Goal: Transaction & Acquisition: Subscribe to service/newsletter

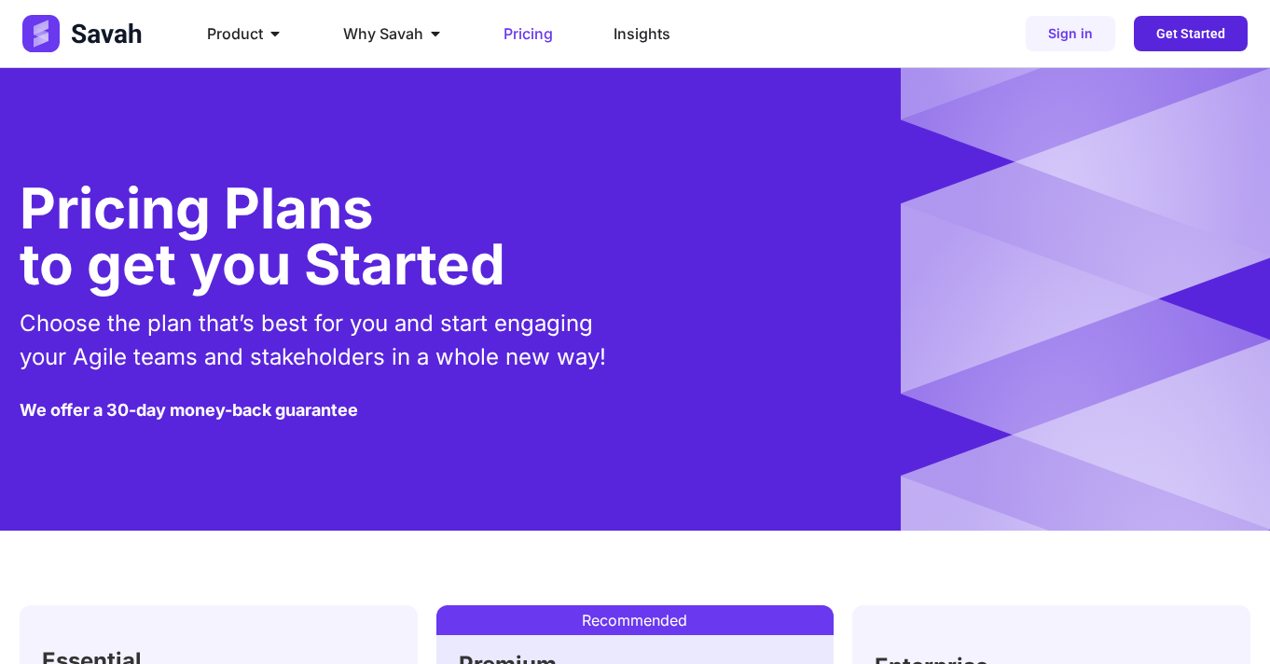
click at [1191, 34] on span "Get Started" at bounding box center [1190, 33] width 69 height 13
click at [1171, 36] on span "Get Started" at bounding box center [1190, 33] width 69 height 13
click at [1172, 17] on link "Get Started" at bounding box center [1191, 33] width 114 height 35
click at [1172, 33] on span "Get Started" at bounding box center [1190, 33] width 69 height 13
click at [1093, 33] on span "Sign in" at bounding box center [1070, 33] width 45 height 13
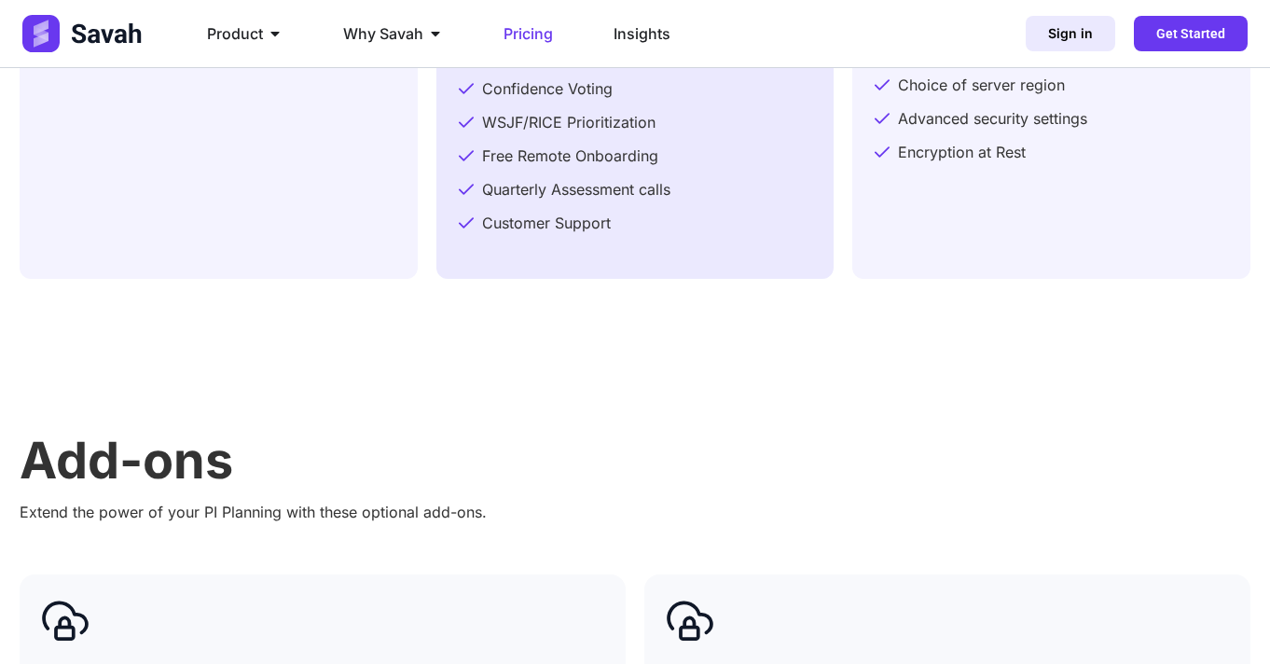
scroll to position [1575, 0]
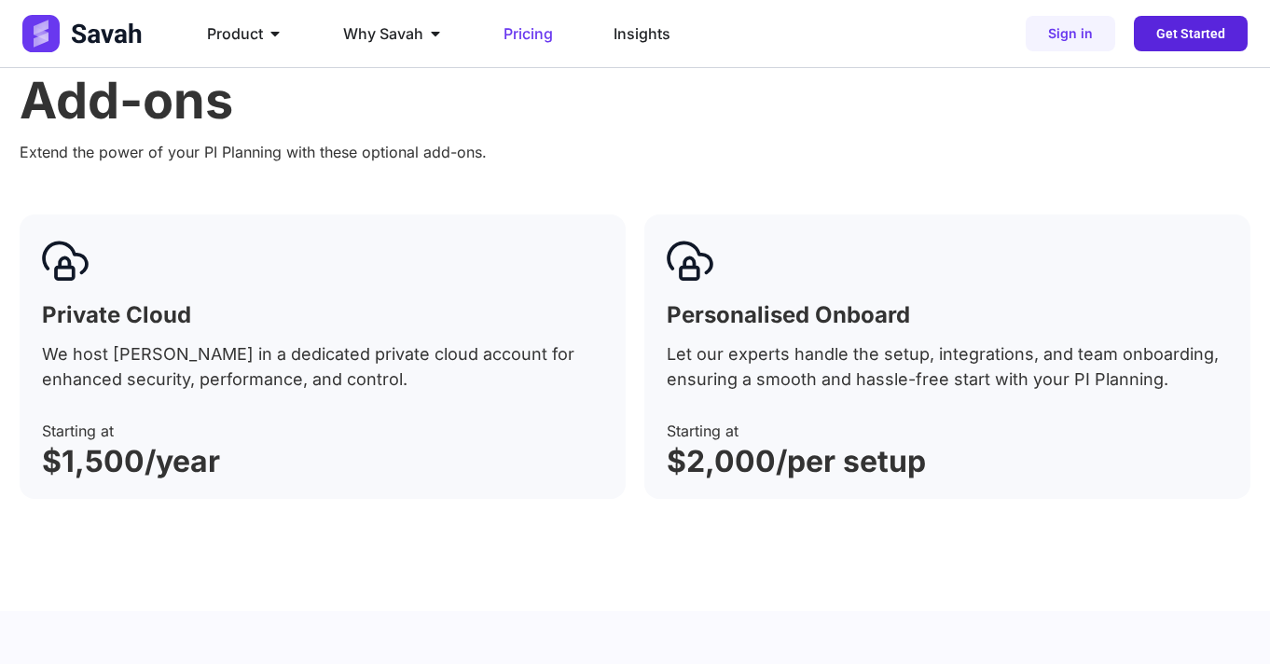
click at [1179, 38] on span "Get Started" at bounding box center [1190, 33] width 69 height 13
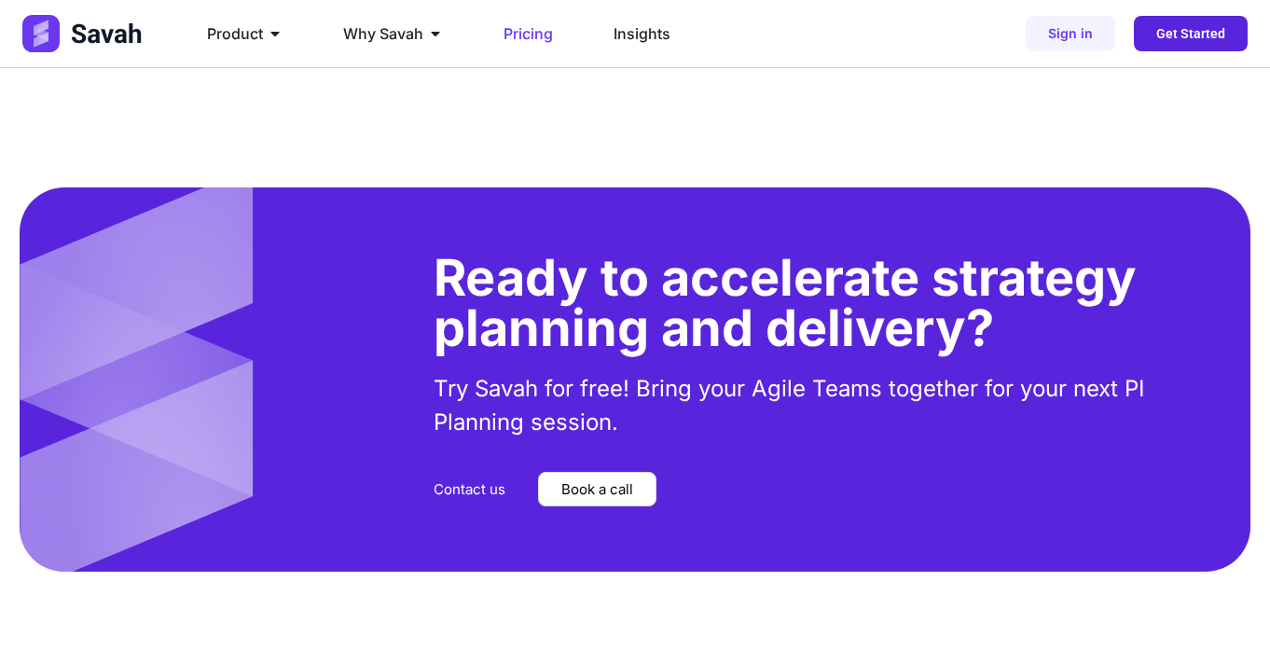
scroll to position [4720, 0]
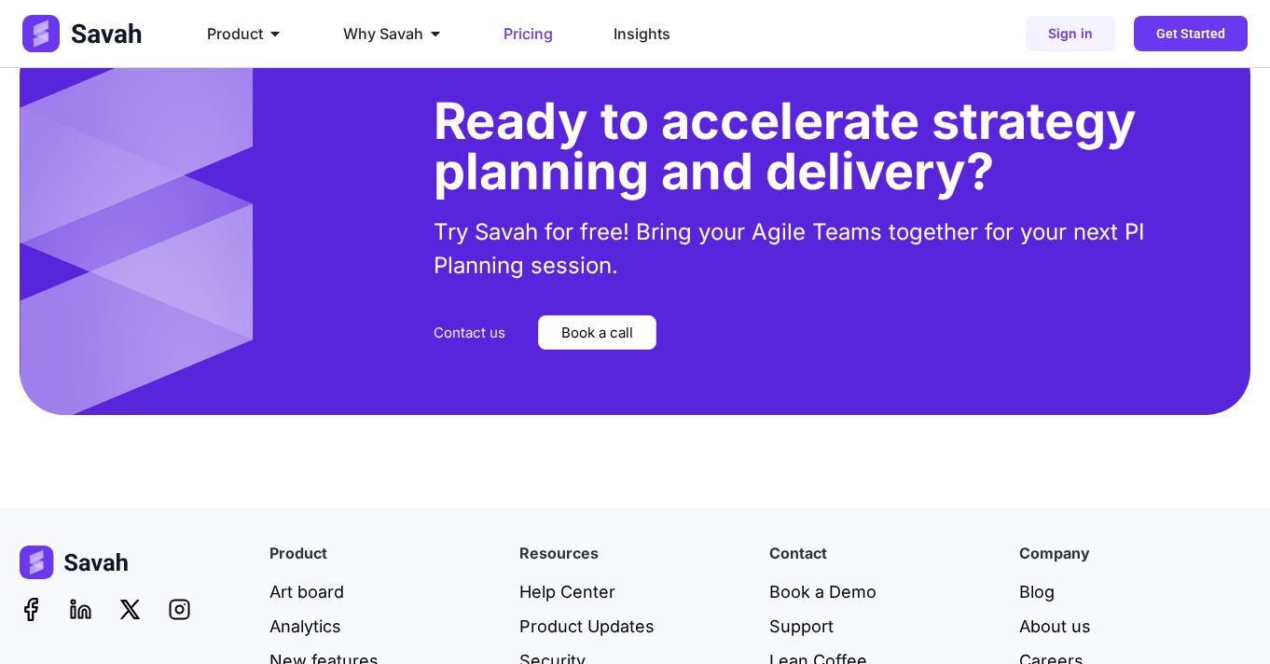
click at [472, 325] on span "Contact us" at bounding box center [470, 332] width 72 height 14
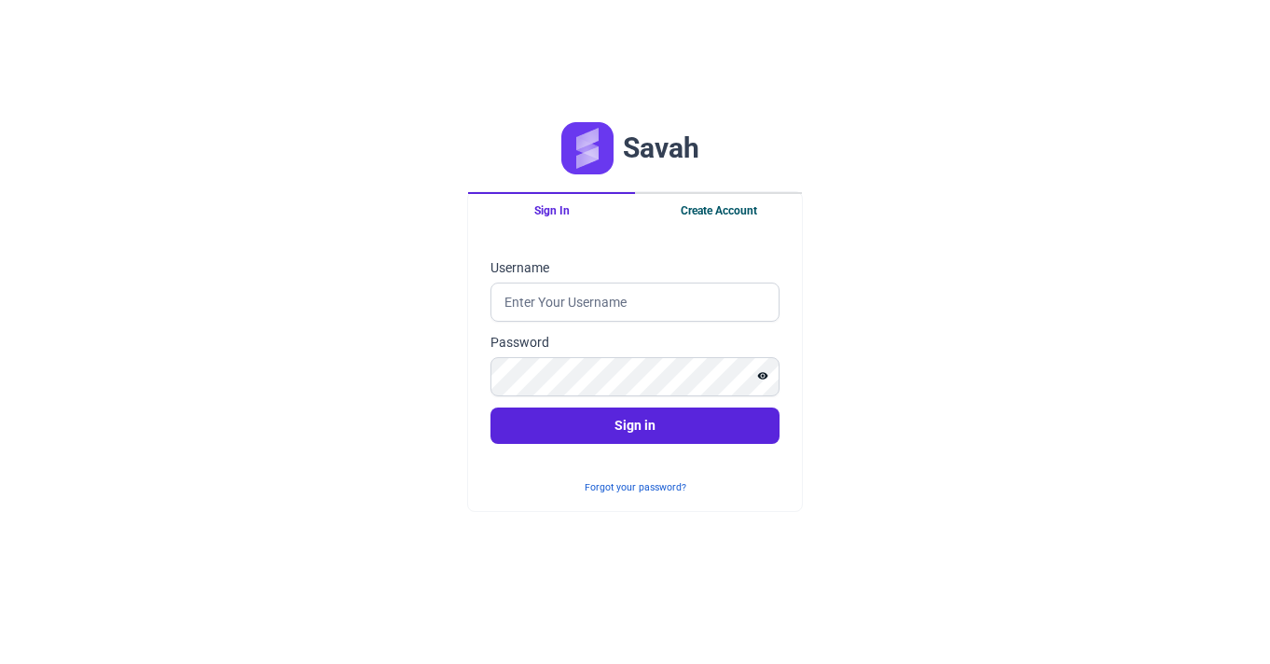
click at [705, 208] on button "Create Account" at bounding box center [718, 209] width 167 height 35
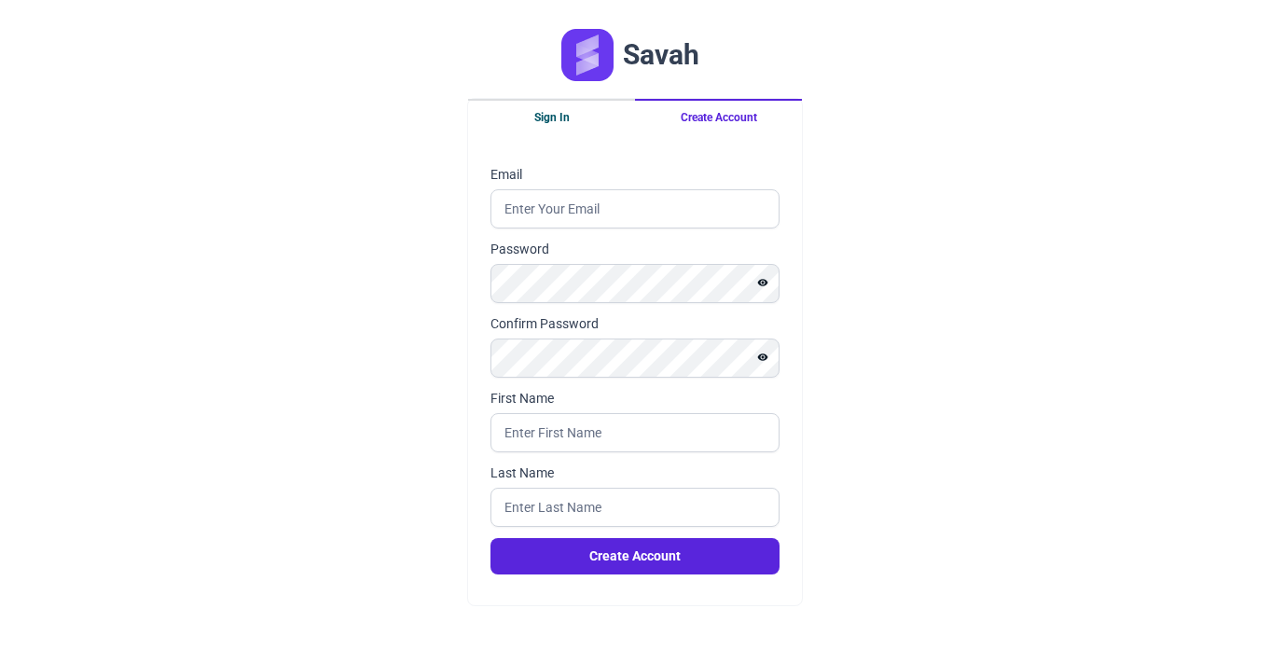
click at [578, 121] on button "Sign In" at bounding box center [551, 116] width 167 height 35
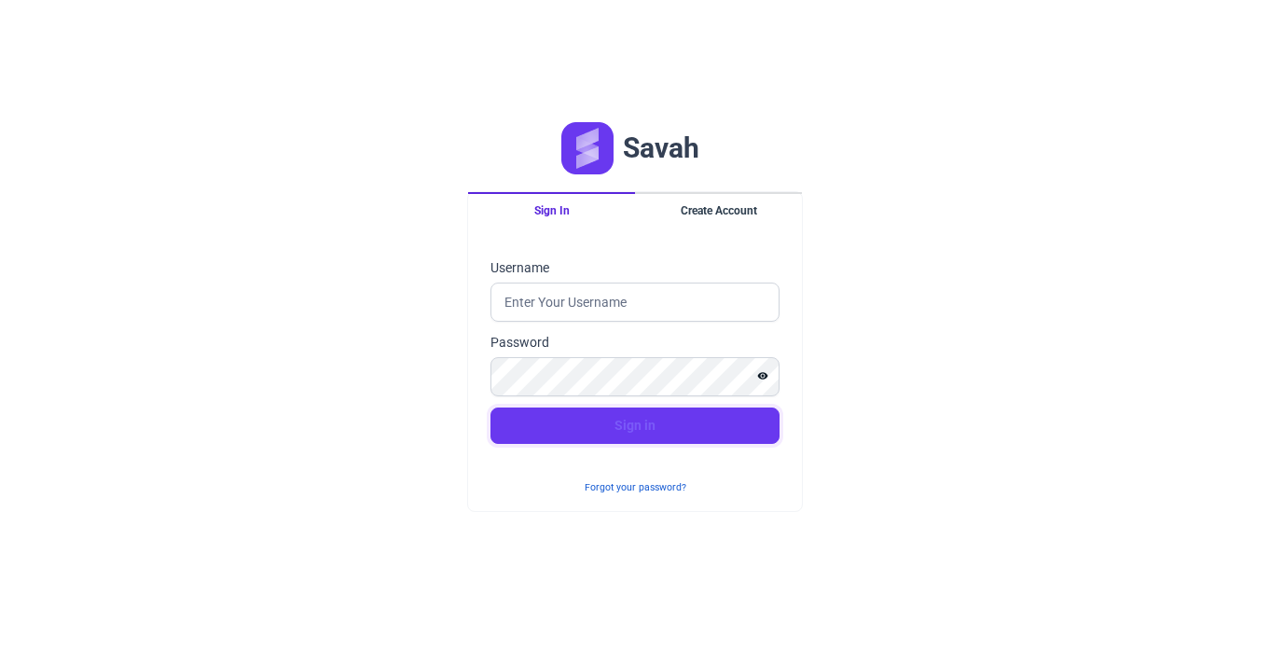
click at [630, 437] on button "Sign in" at bounding box center [634, 425] width 289 height 36
click at [967, 213] on div "Savah Sign In Create Account Sign in Username Password Sign in Forgot your pass…" at bounding box center [635, 332] width 1270 height 664
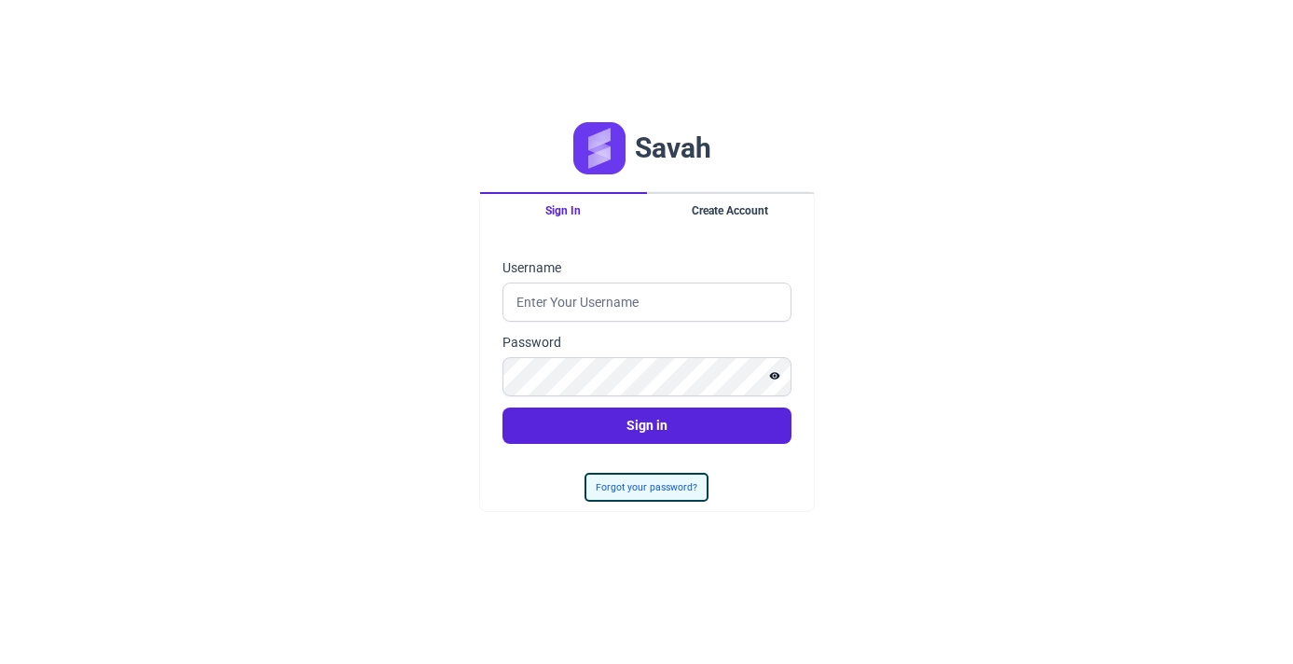
click at [659, 485] on button "Forgot your password?" at bounding box center [646, 487] width 120 height 25
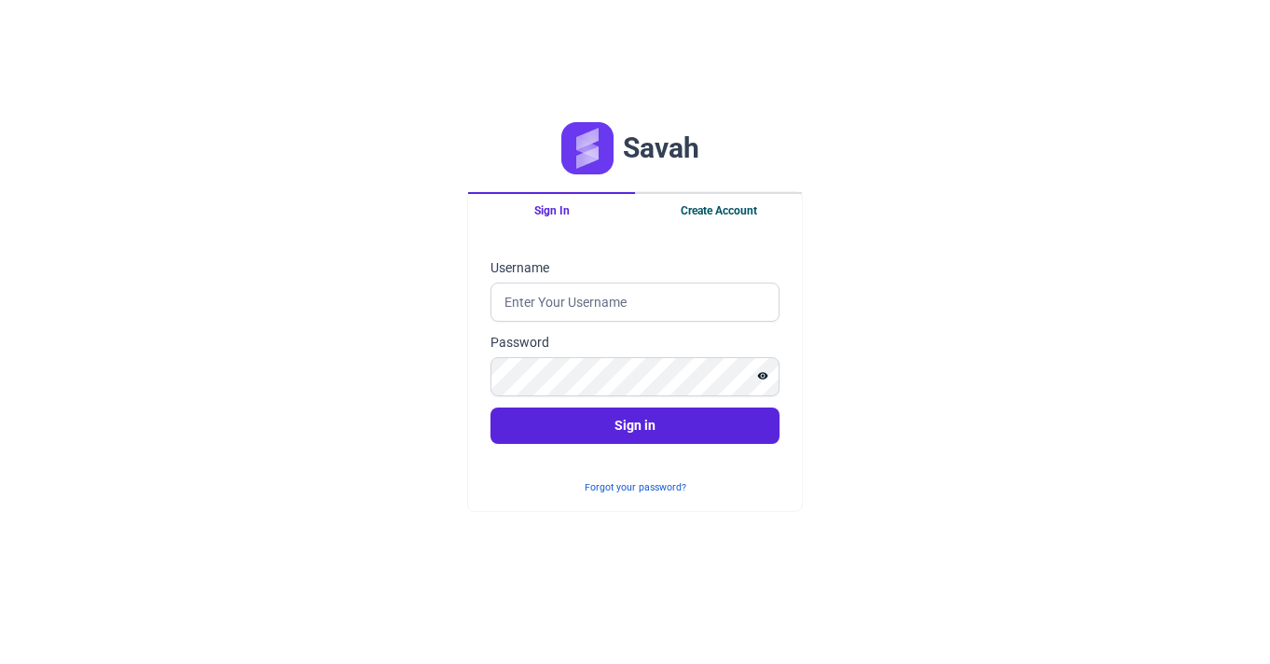
click at [714, 202] on button "Create Account" at bounding box center [718, 209] width 167 height 35
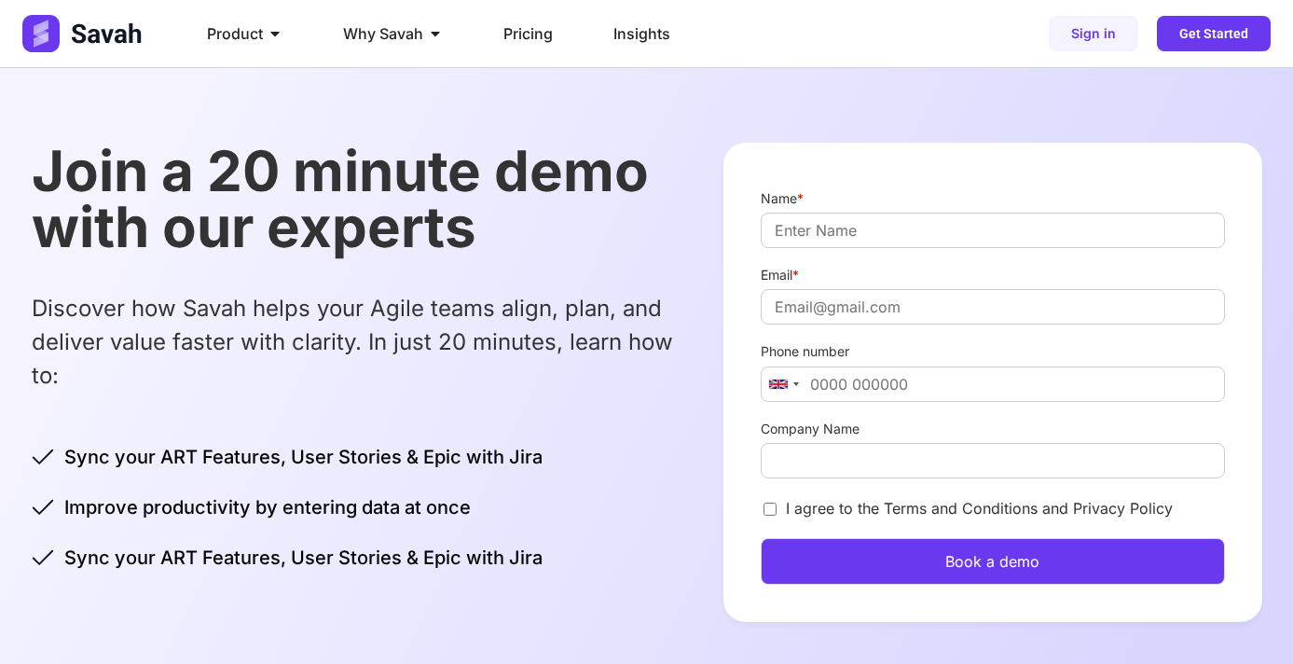
click at [114, 38] on img at bounding box center [83, 33] width 123 height 37
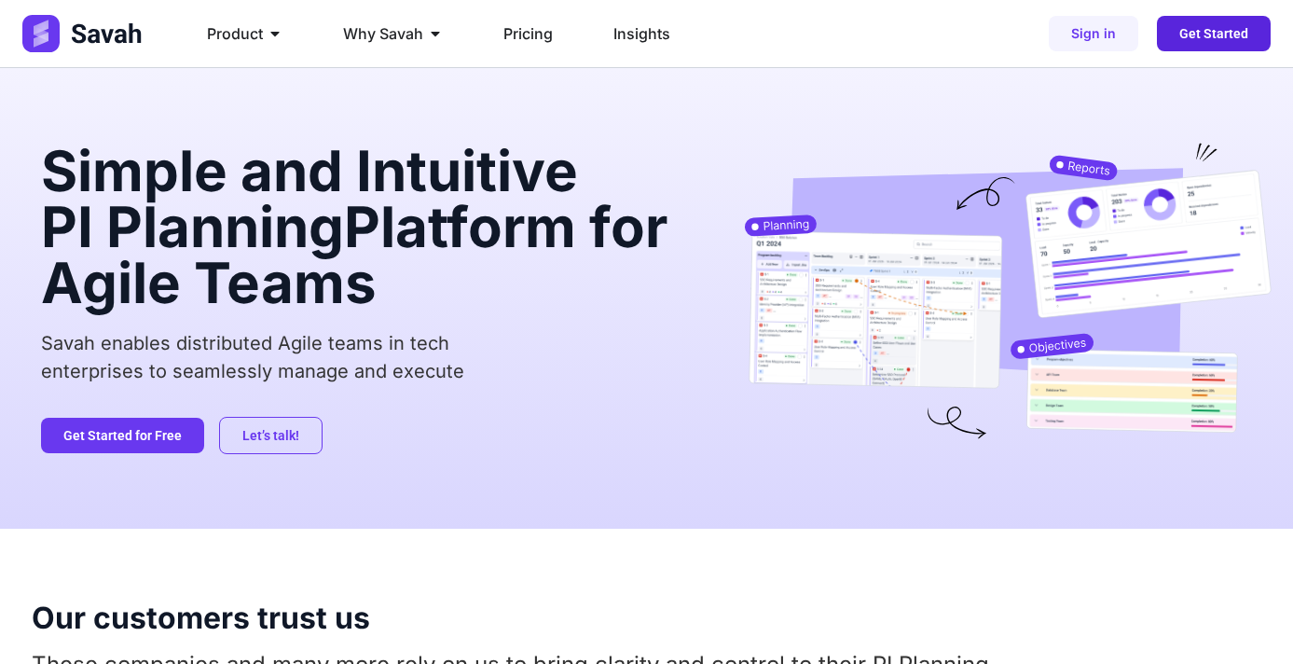
click at [1194, 42] on link "Get Started" at bounding box center [1214, 33] width 114 height 35
click at [162, 437] on span "Get Started for Free" at bounding box center [122, 435] width 118 height 13
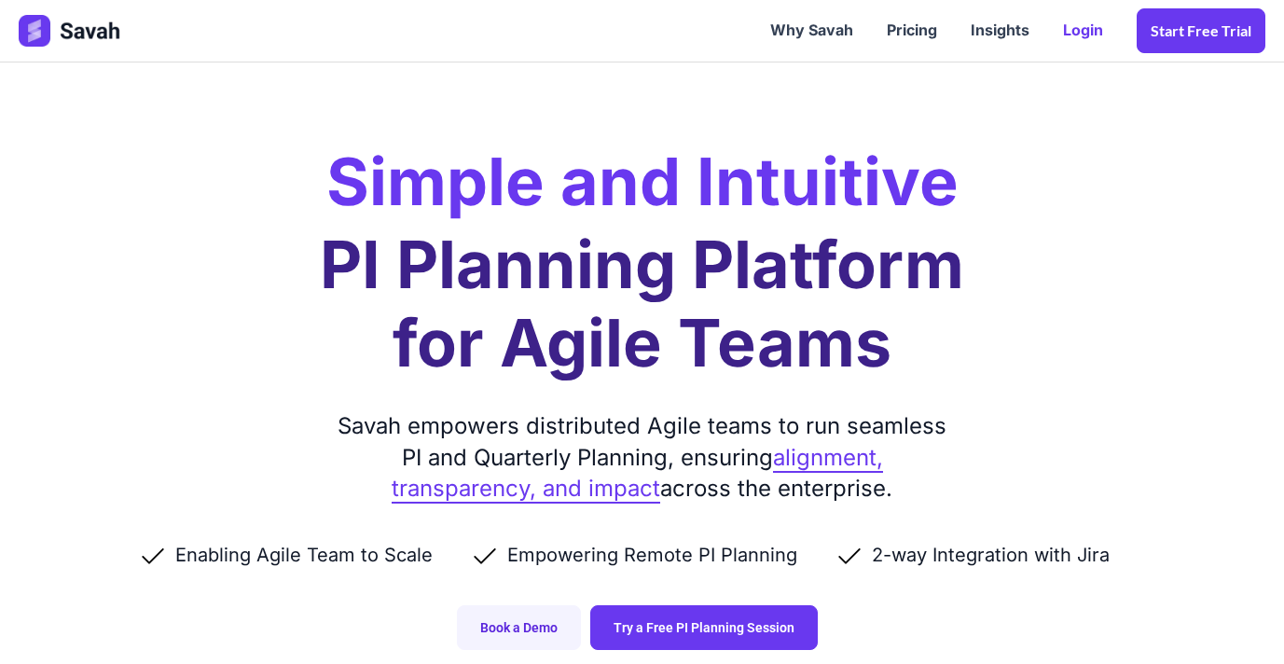
click at [1082, 32] on link "Login" at bounding box center [1083, 31] width 74 height 58
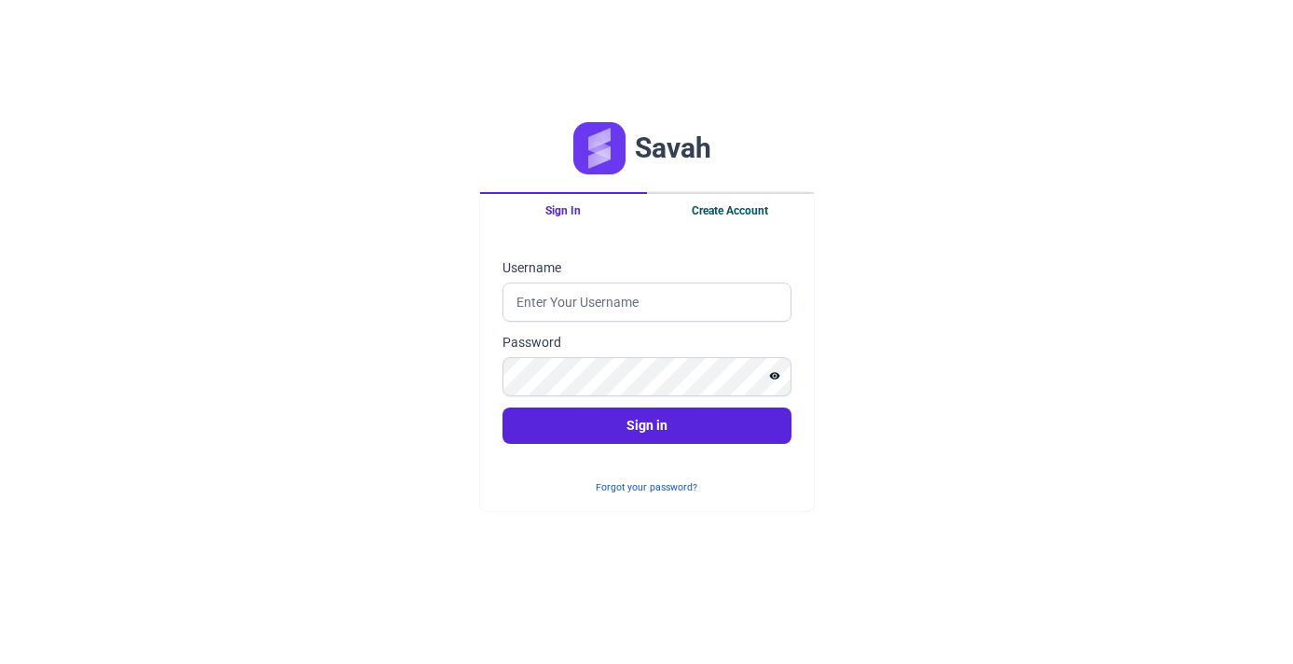
click at [700, 207] on button "Create Account" at bounding box center [730, 209] width 167 height 35
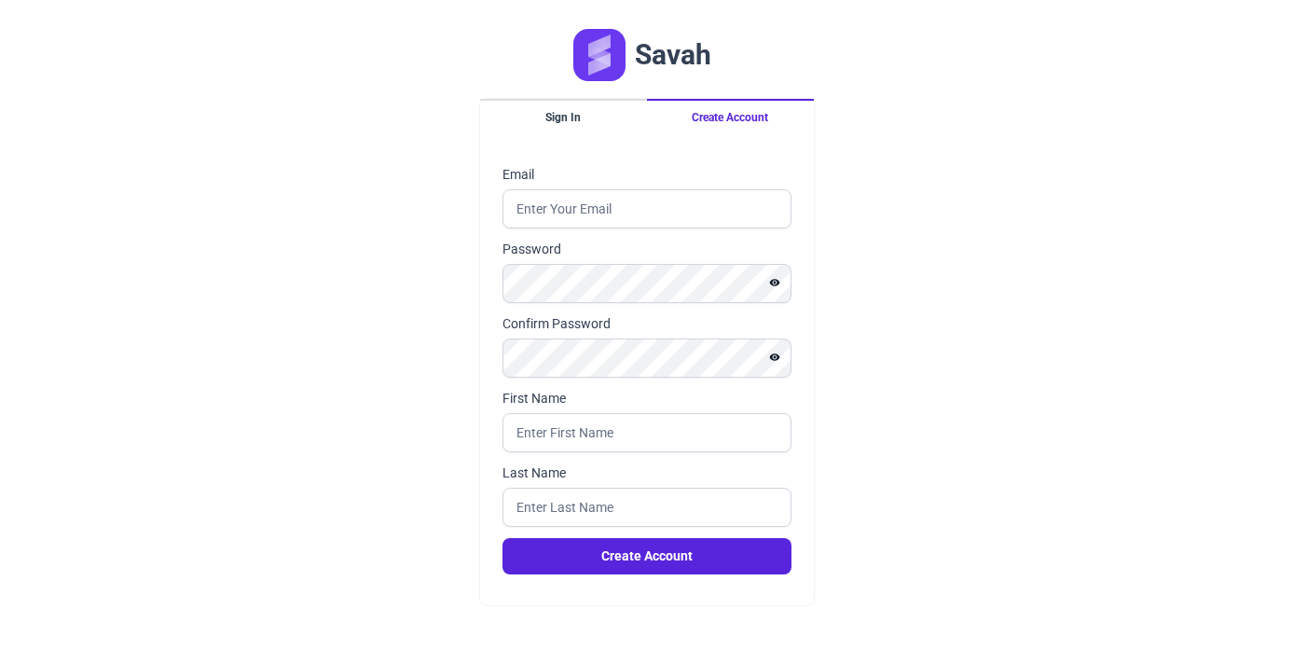
click at [1077, 265] on div "Savah Sign In Create Account Email Password Confirm Password First Name Last Na…" at bounding box center [646, 332] width 1293 height 664
click at [233, 278] on div "Savah Sign In Create Account Email Password Confirm Password First Name Last Na…" at bounding box center [646, 332] width 1293 height 664
click at [662, 545] on button "Create Account" at bounding box center [647, 556] width 289 height 36
click at [730, 215] on input "Email" at bounding box center [647, 208] width 289 height 39
click at [980, 208] on div "Savah Sign In Create Account Email Password Confirm Password First Name Last Na…" at bounding box center [646, 332] width 1293 height 664
